Goal: Task Accomplishment & Management: Complete application form

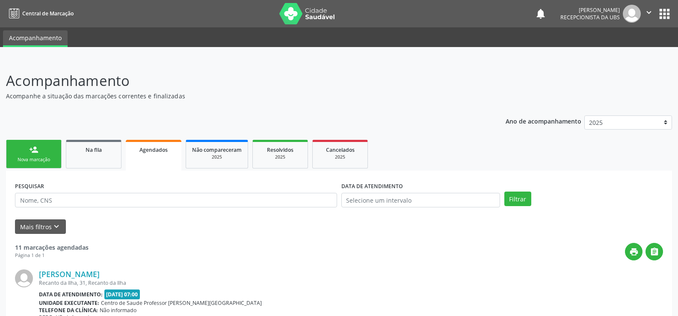
click at [38, 159] on div "Nova marcação" at bounding box center [33, 160] width 43 height 6
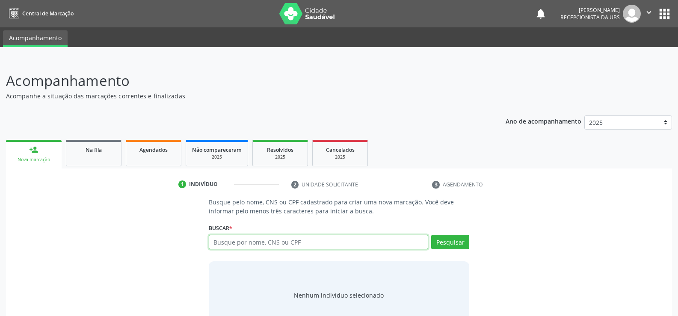
click at [225, 245] on input "text" at bounding box center [318, 242] width 219 height 15
type input "70430555085391"
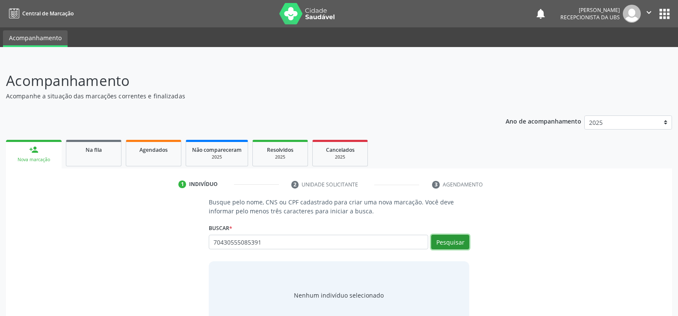
click at [447, 240] on button "Pesquisar" at bounding box center [450, 242] width 38 height 15
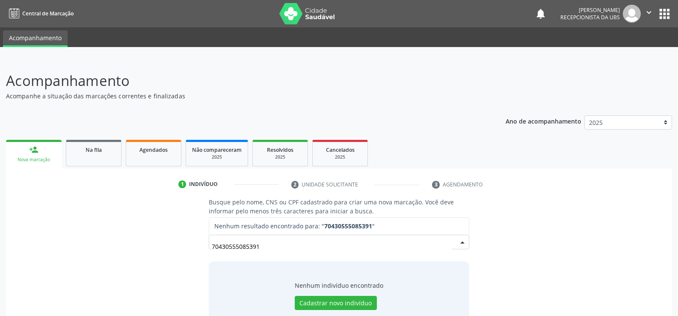
scroll to position [26, 0]
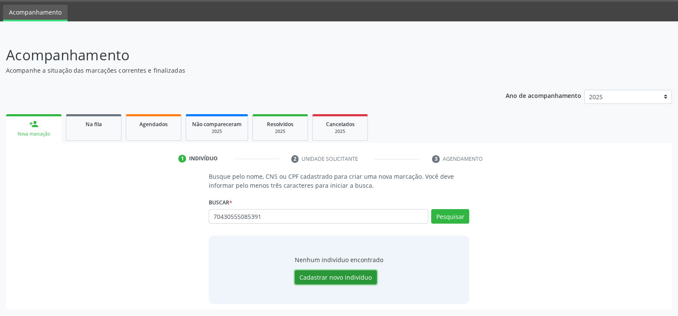
click at [325, 276] on button "Cadastrar novo indivíduo" at bounding box center [336, 277] width 82 height 15
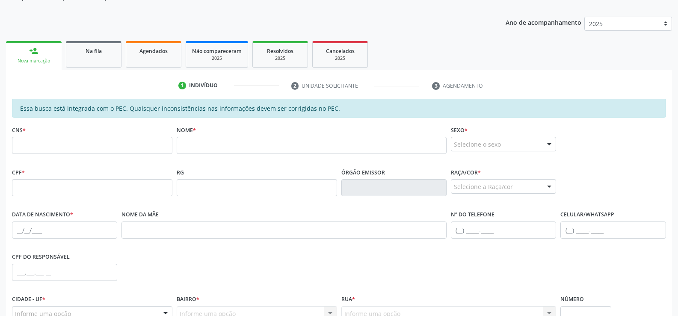
scroll to position [0, 0]
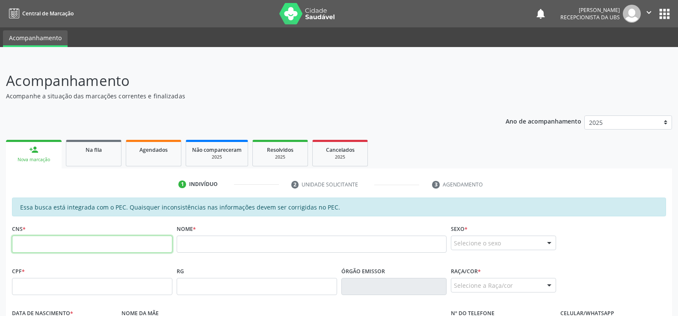
click at [26, 242] on input "text" at bounding box center [92, 244] width 160 height 17
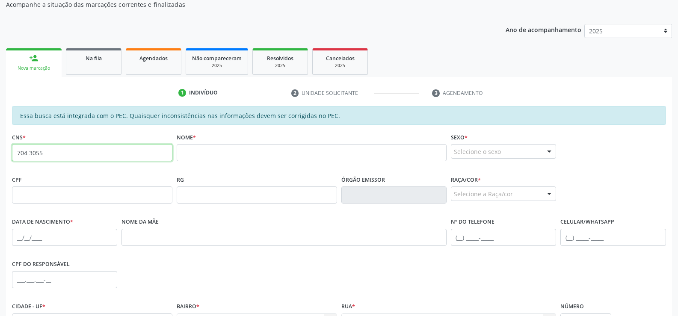
scroll to position [128, 0]
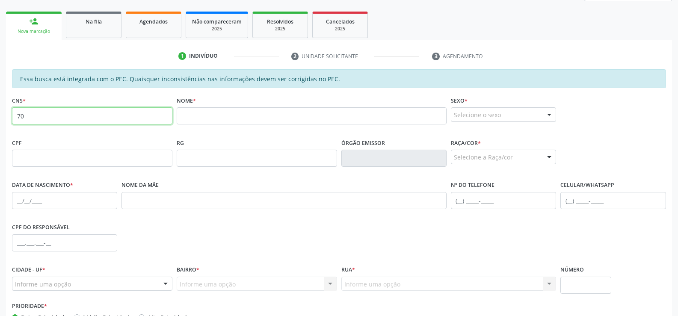
type input "7"
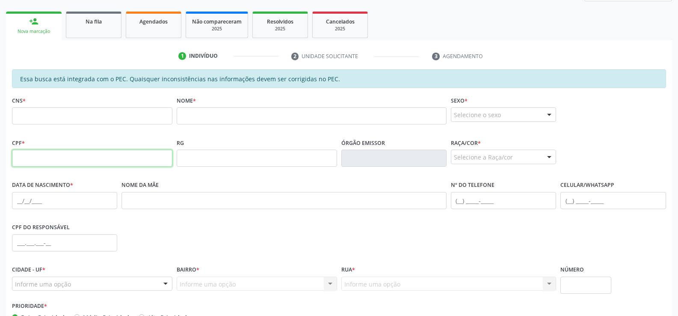
click at [24, 160] on input "text" at bounding box center [92, 158] width 160 height 17
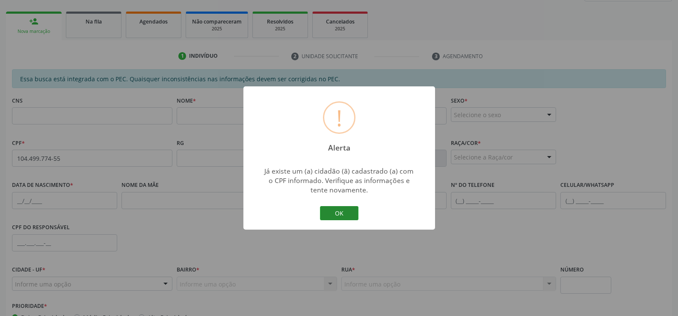
click at [353, 216] on button "OK" at bounding box center [339, 213] width 38 height 15
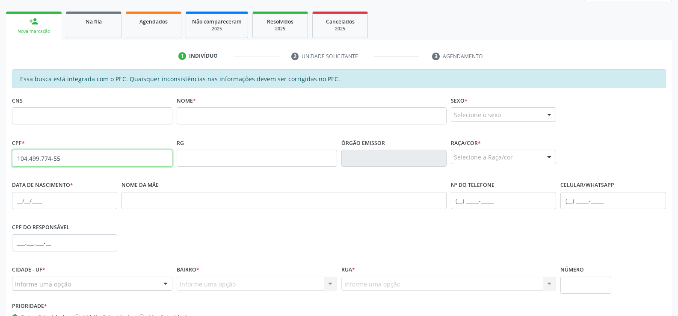
click at [77, 158] on input "104.499.774-55" at bounding box center [92, 158] width 160 height 17
type input "1"
type input "104.499.774-55"
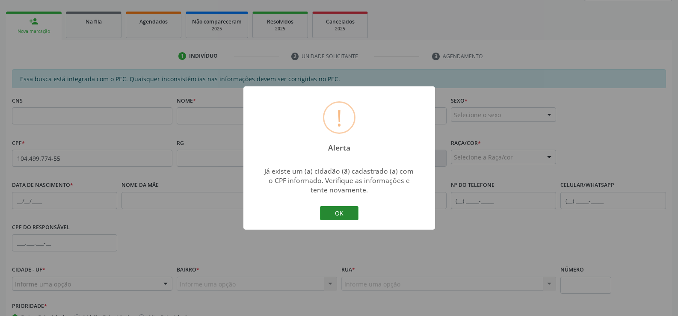
click at [349, 210] on button "OK" at bounding box center [339, 213] width 38 height 15
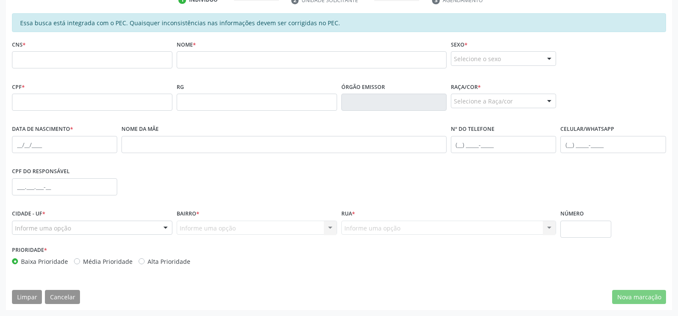
scroll to position [0, 0]
